Goal: Find specific page/section: Find specific page/section

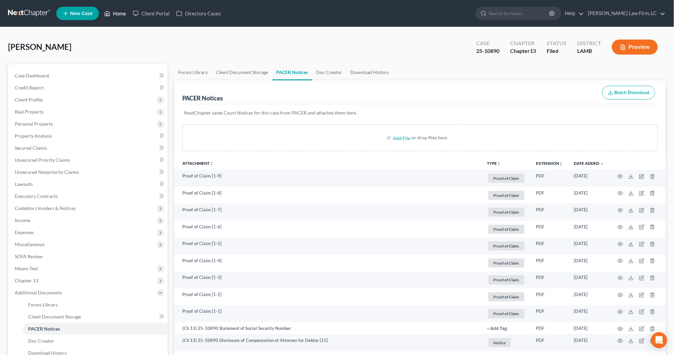
click at [122, 12] on link "Home" at bounding box center [115, 13] width 28 height 12
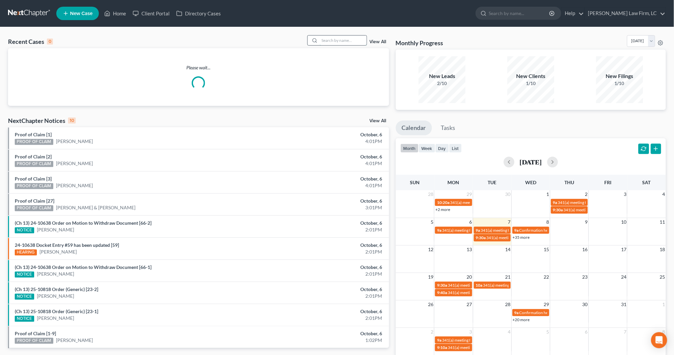
click at [333, 43] on input "search" at bounding box center [343, 41] width 47 height 10
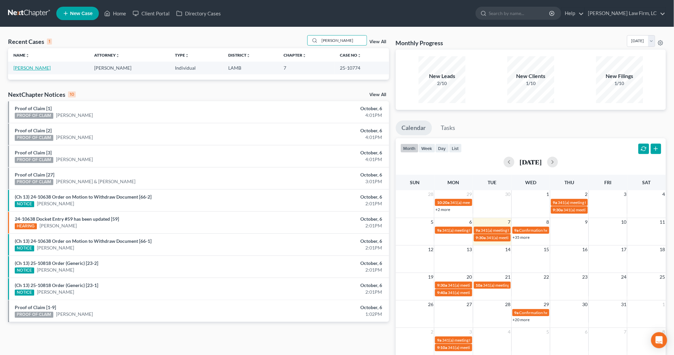
type input "[PERSON_NAME]"
click at [32, 67] on link "[PERSON_NAME]" at bounding box center [31, 68] width 37 height 6
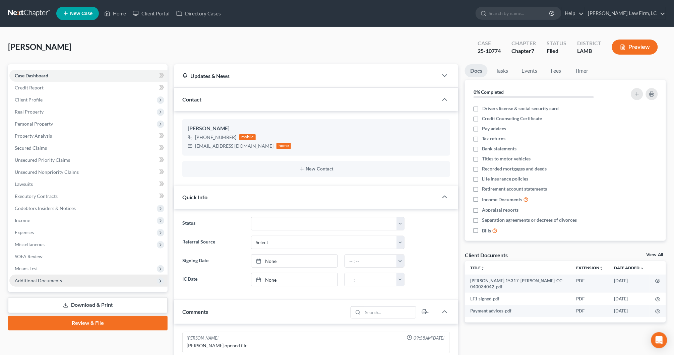
click at [86, 275] on span "Additional Documents" at bounding box center [88, 281] width 158 height 12
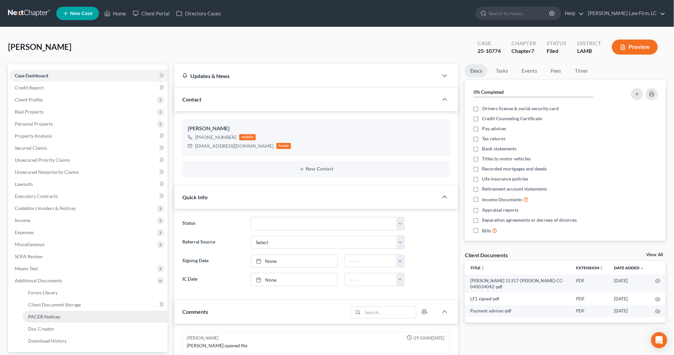
click at [62, 311] on link "PACER Notices" at bounding box center [95, 317] width 145 height 12
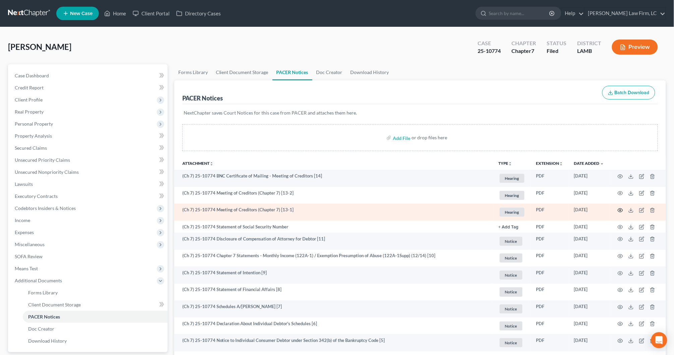
click at [618, 208] on icon "button" at bounding box center [619, 210] width 5 height 5
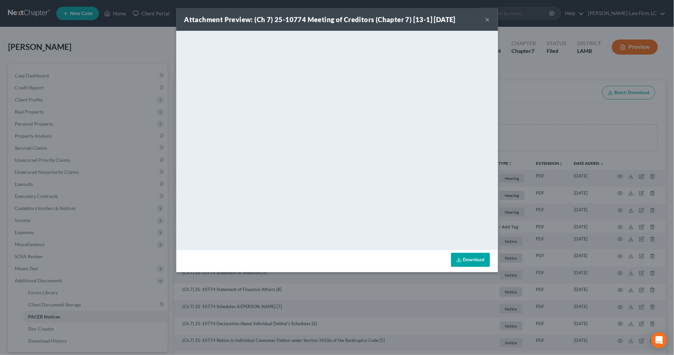
click at [486, 21] on button "×" at bounding box center [487, 19] width 5 height 8
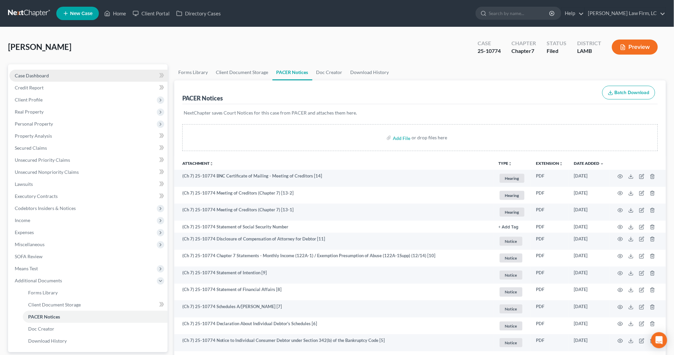
click at [56, 72] on link "Case Dashboard" at bounding box center [88, 76] width 158 height 12
